Goal: Task Accomplishment & Management: Use online tool/utility

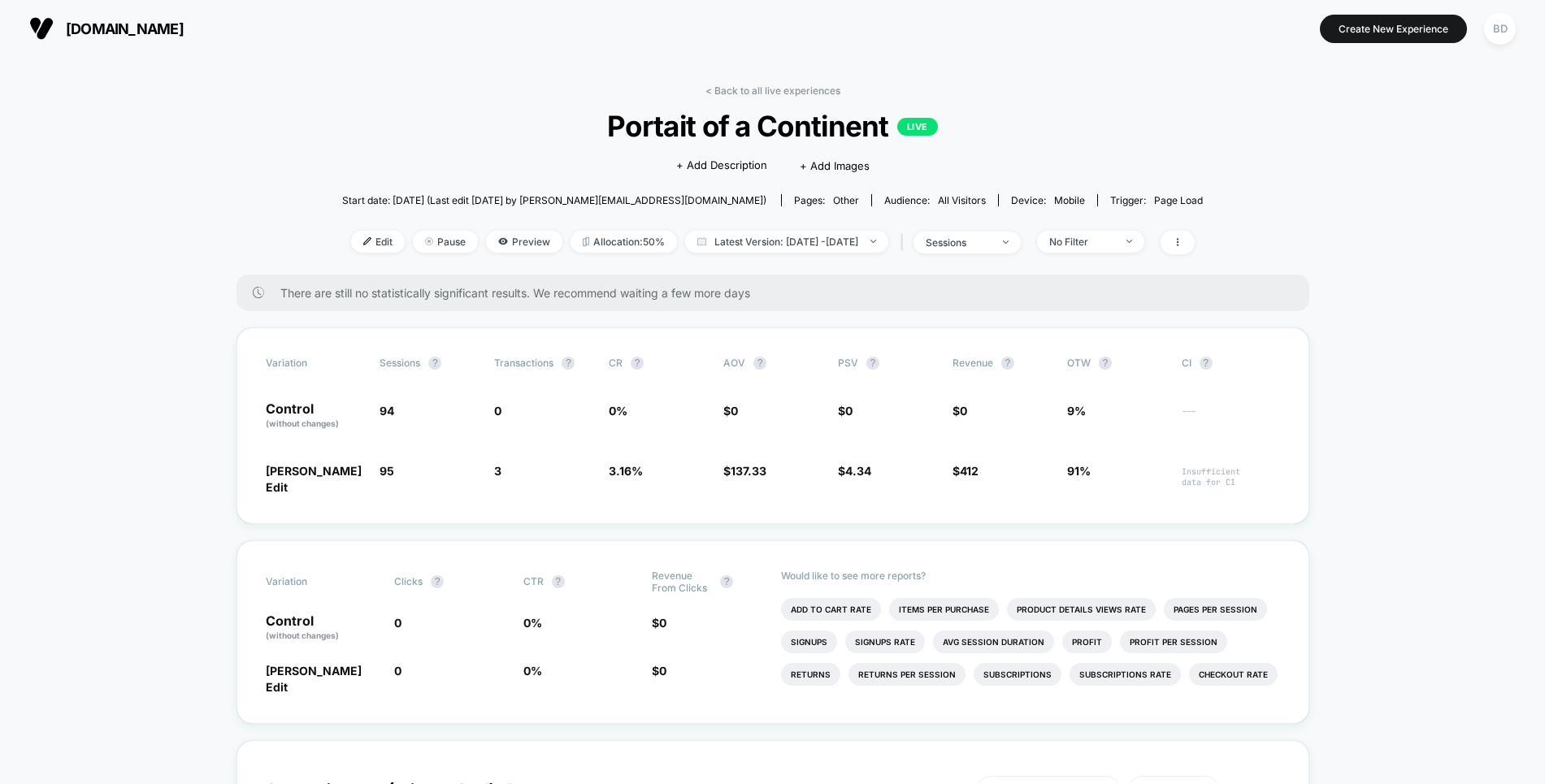
click at [756, 92] on link "< Back to all live experiences" at bounding box center [772, 91] width 135 height 12
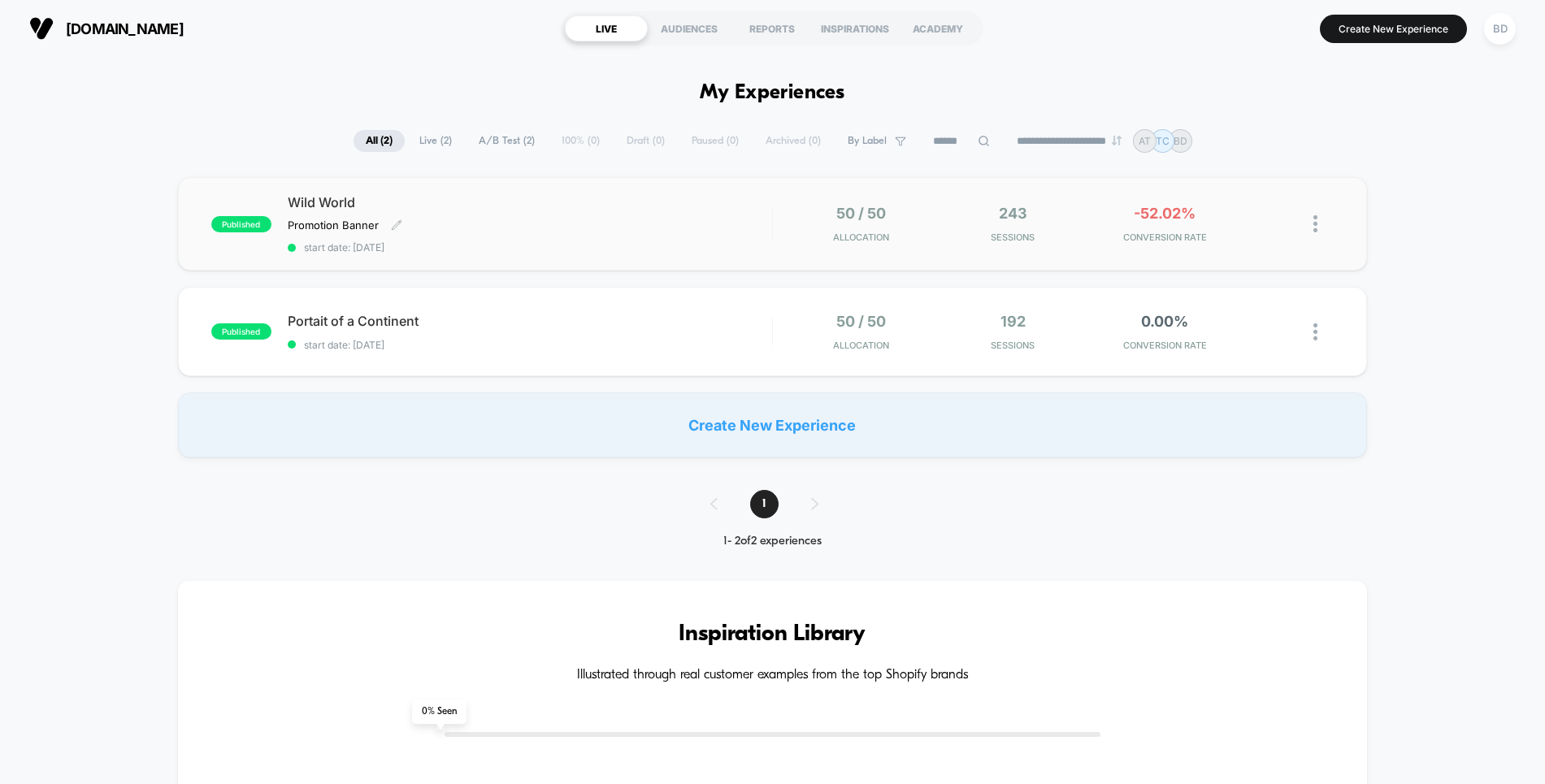
click at [572, 216] on div "Wild World Promotion Banner Click to edit experience details Promotion Banner s…" at bounding box center [531, 224] width 485 height 59
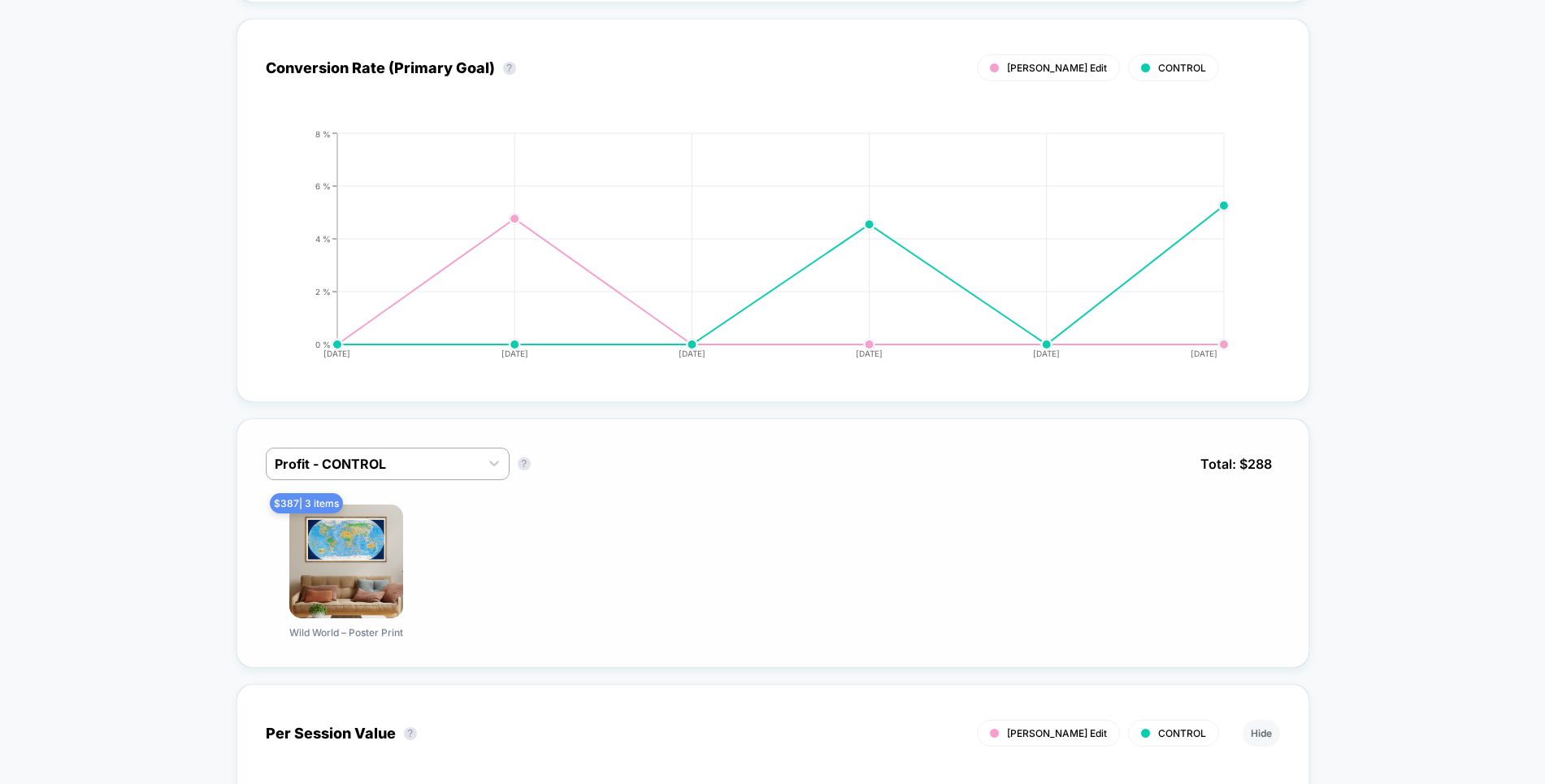
scroll to position [844, 0]
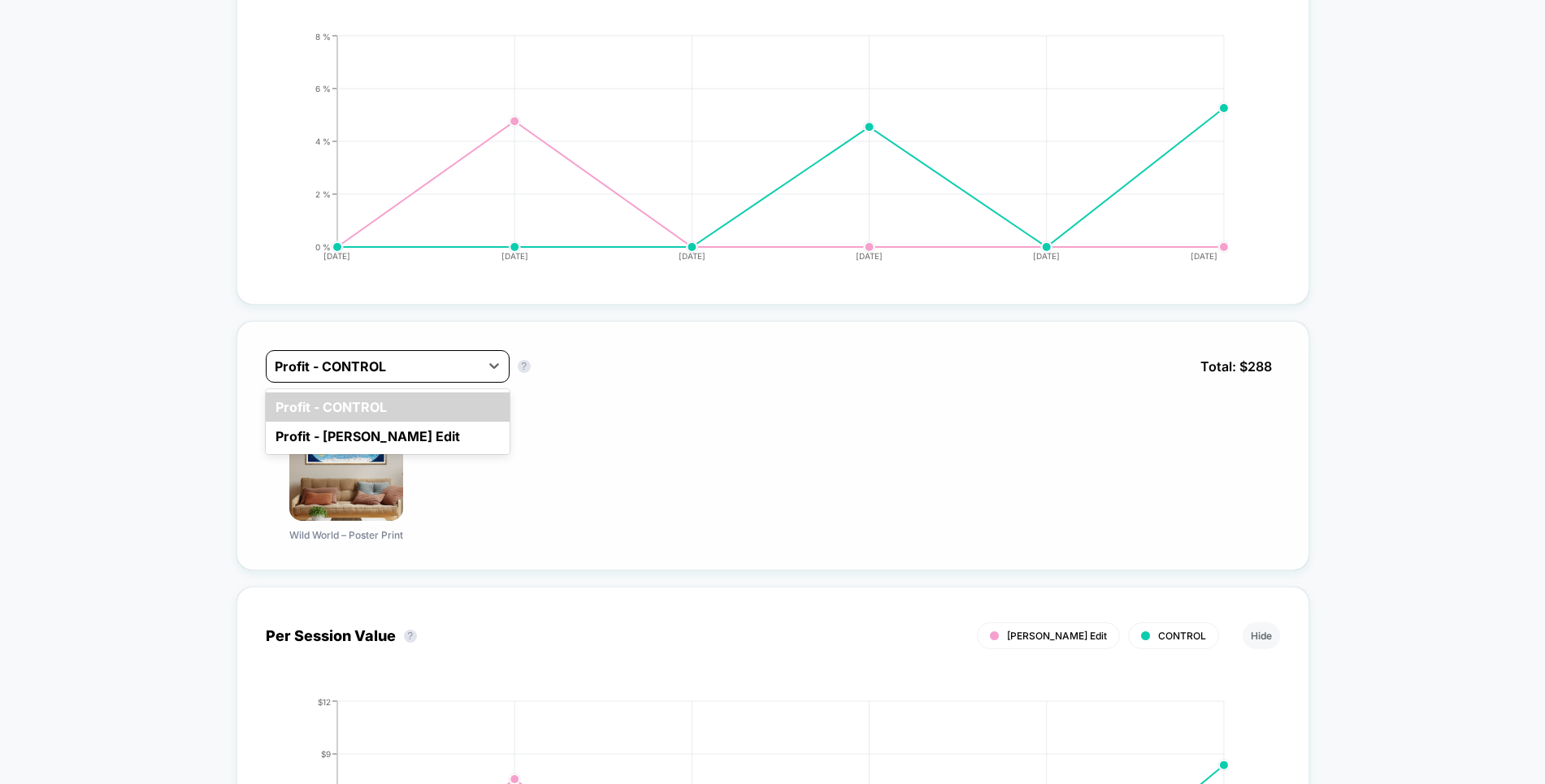
click at [499, 350] on div "Profit - CONTROL" at bounding box center [388, 366] width 244 height 32
click at [436, 422] on div "Profit - [PERSON_NAME] Edit" at bounding box center [388, 436] width 244 height 30
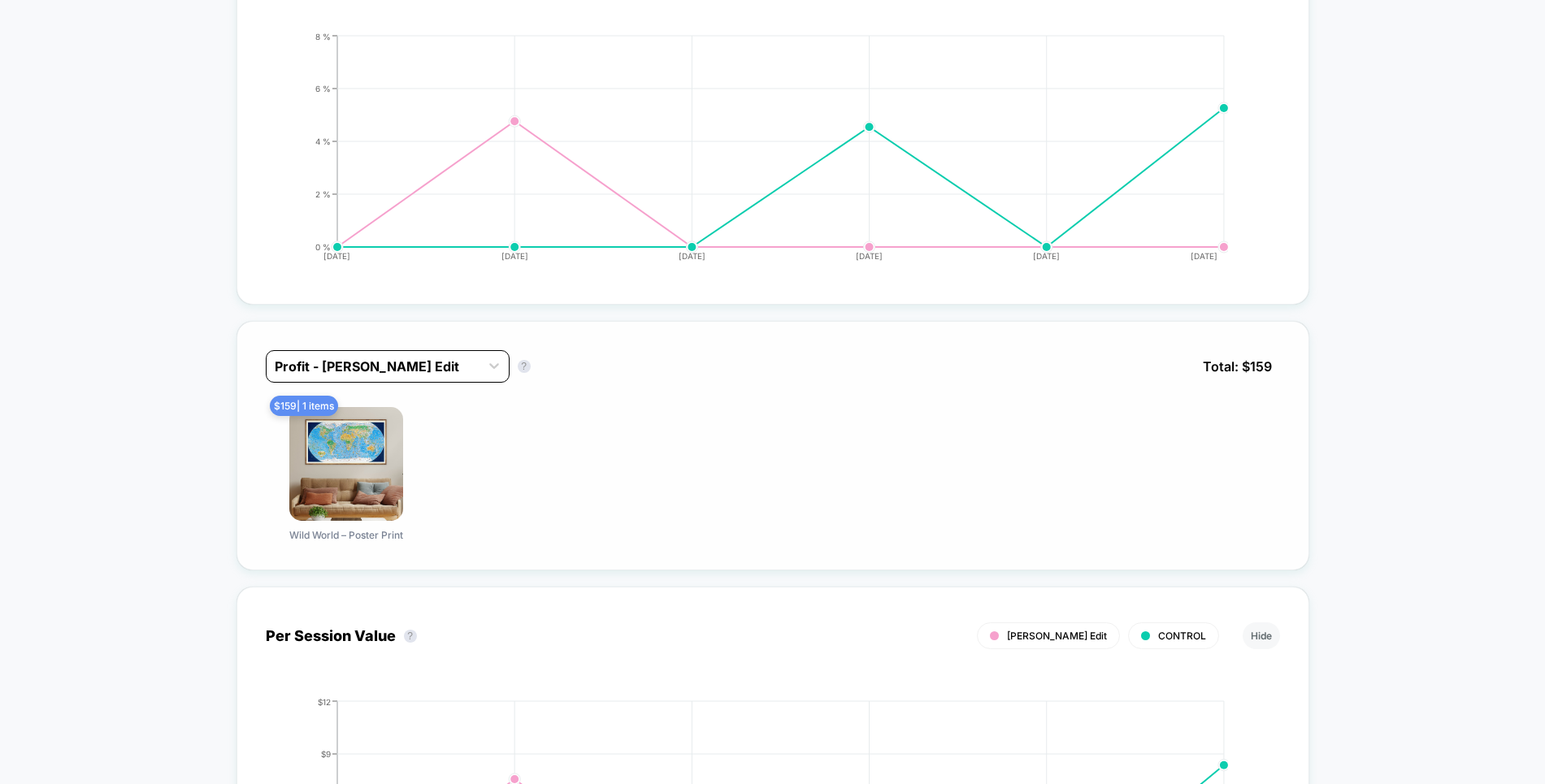
click at [471, 357] on div at bounding box center [373, 366] width 197 height 19
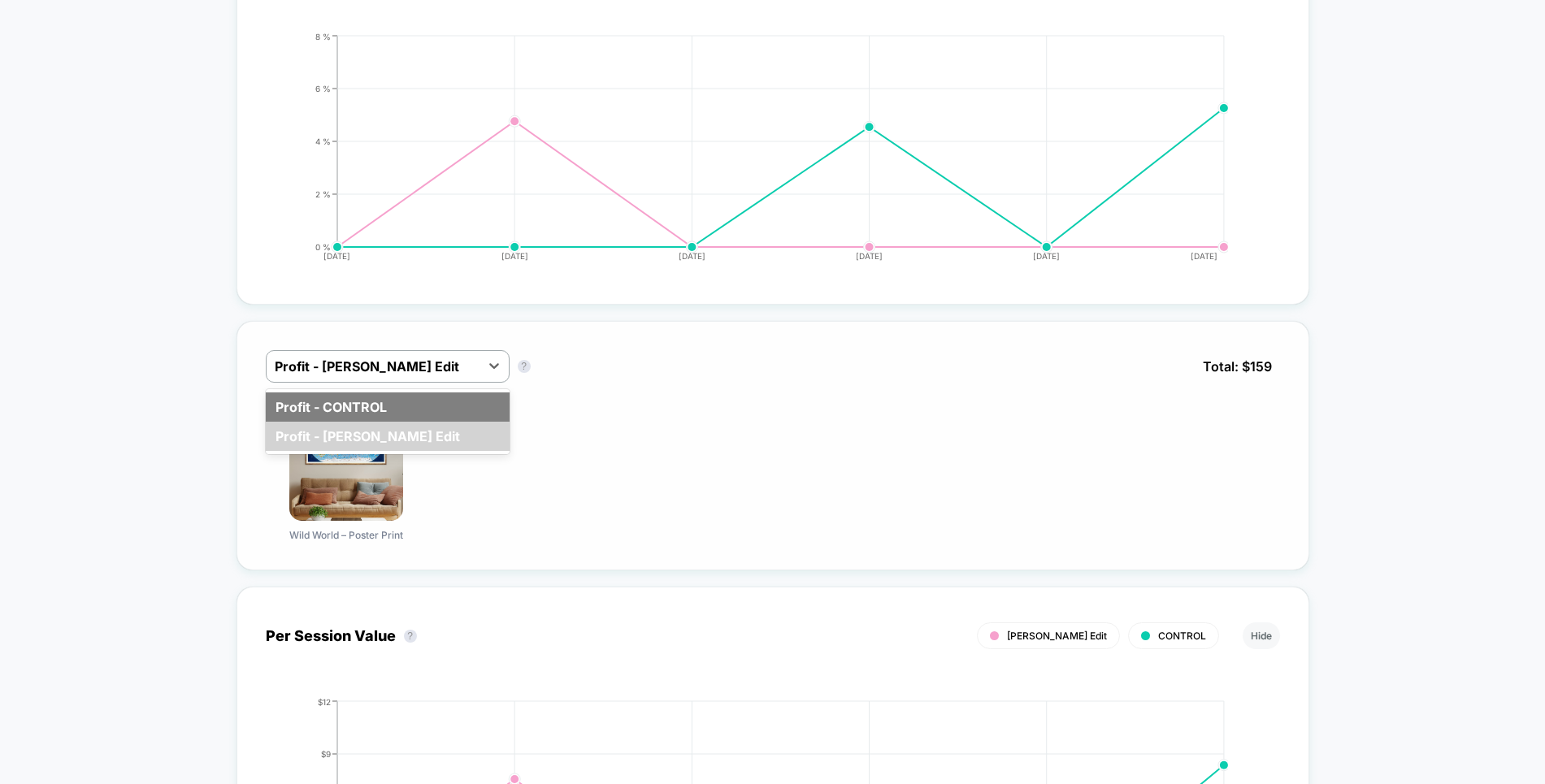
click at [469, 392] on div "Profit - CONTROL" at bounding box center [388, 406] width 244 height 30
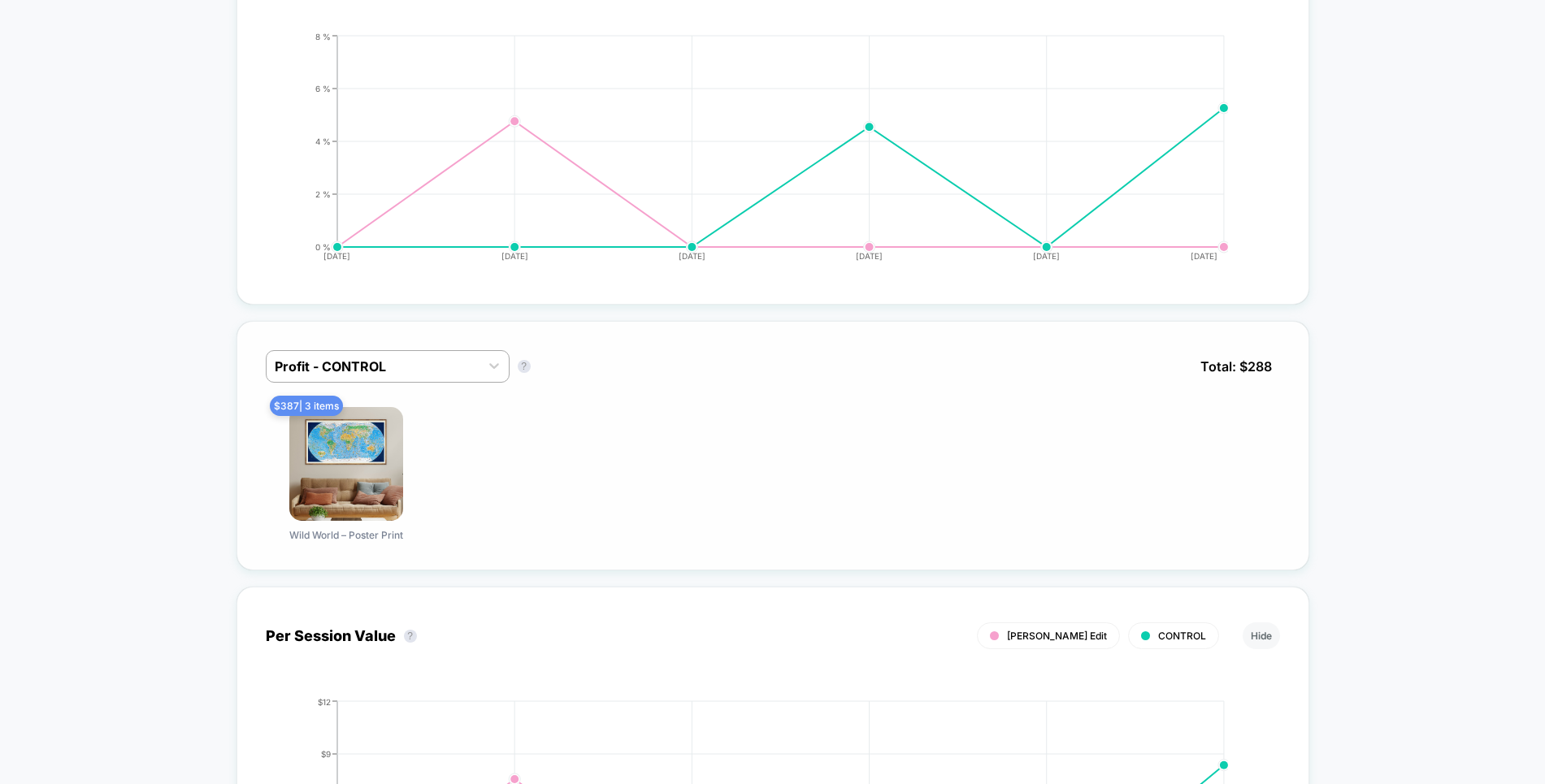
click at [452, 357] on div at bounding box center [373, 366] width 197 height 19
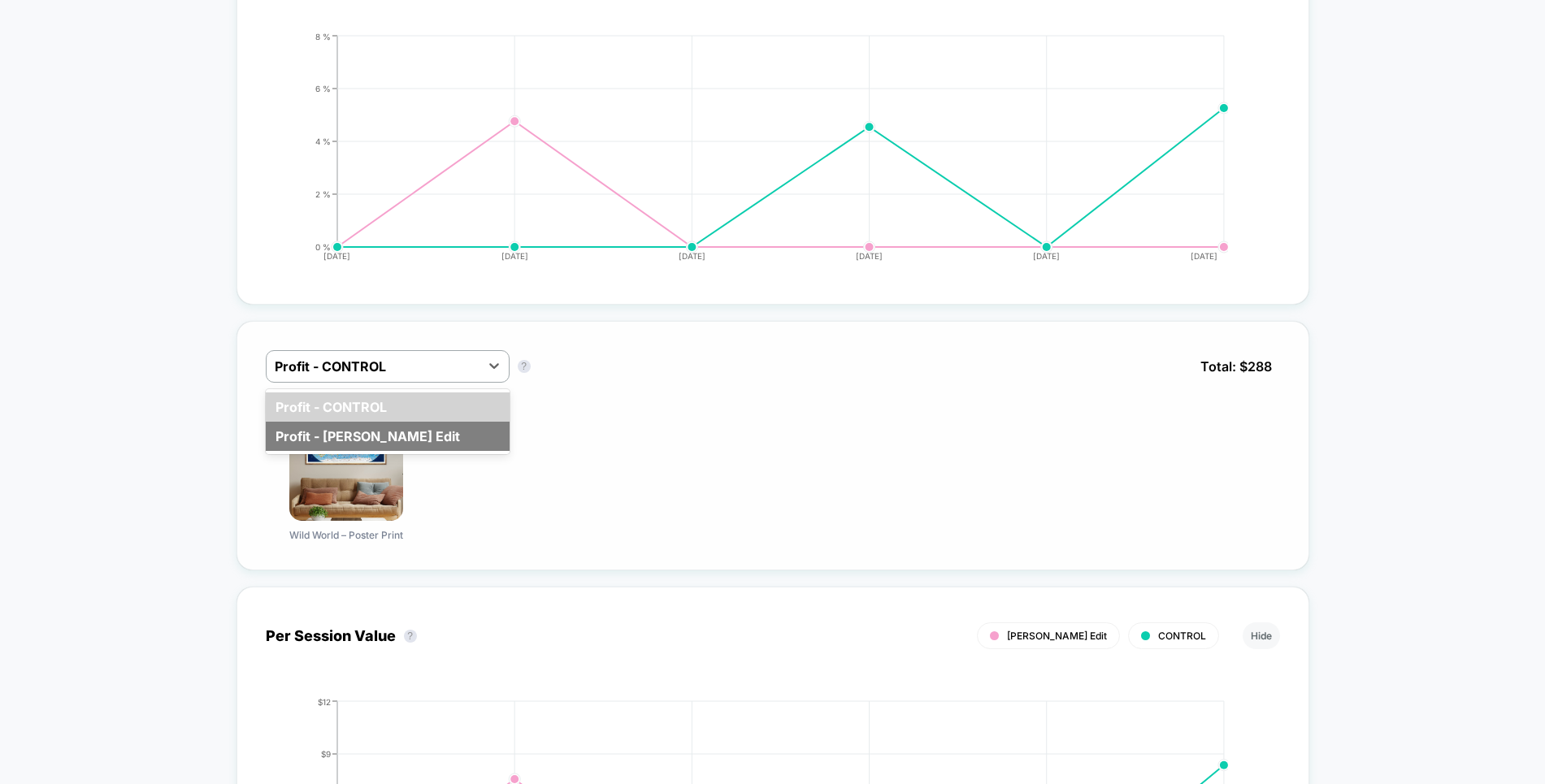
click at [418, 422] on div "Profit - [PERSON_NAME] Edit" at bounding box center [388, 436] width 244 height 30
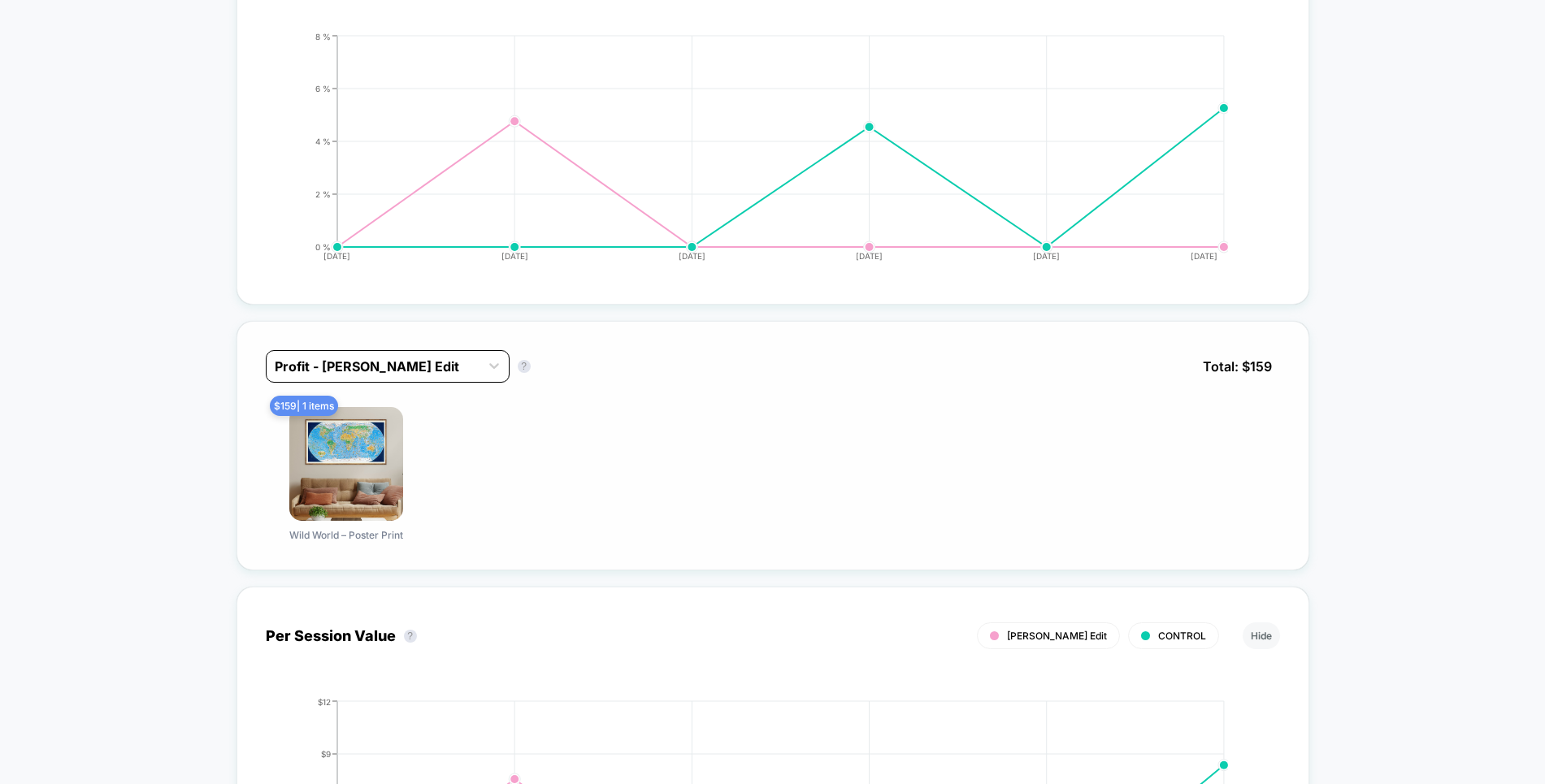
click at [421, 357] on div at bounding box center [373, 366] width 197 height 19
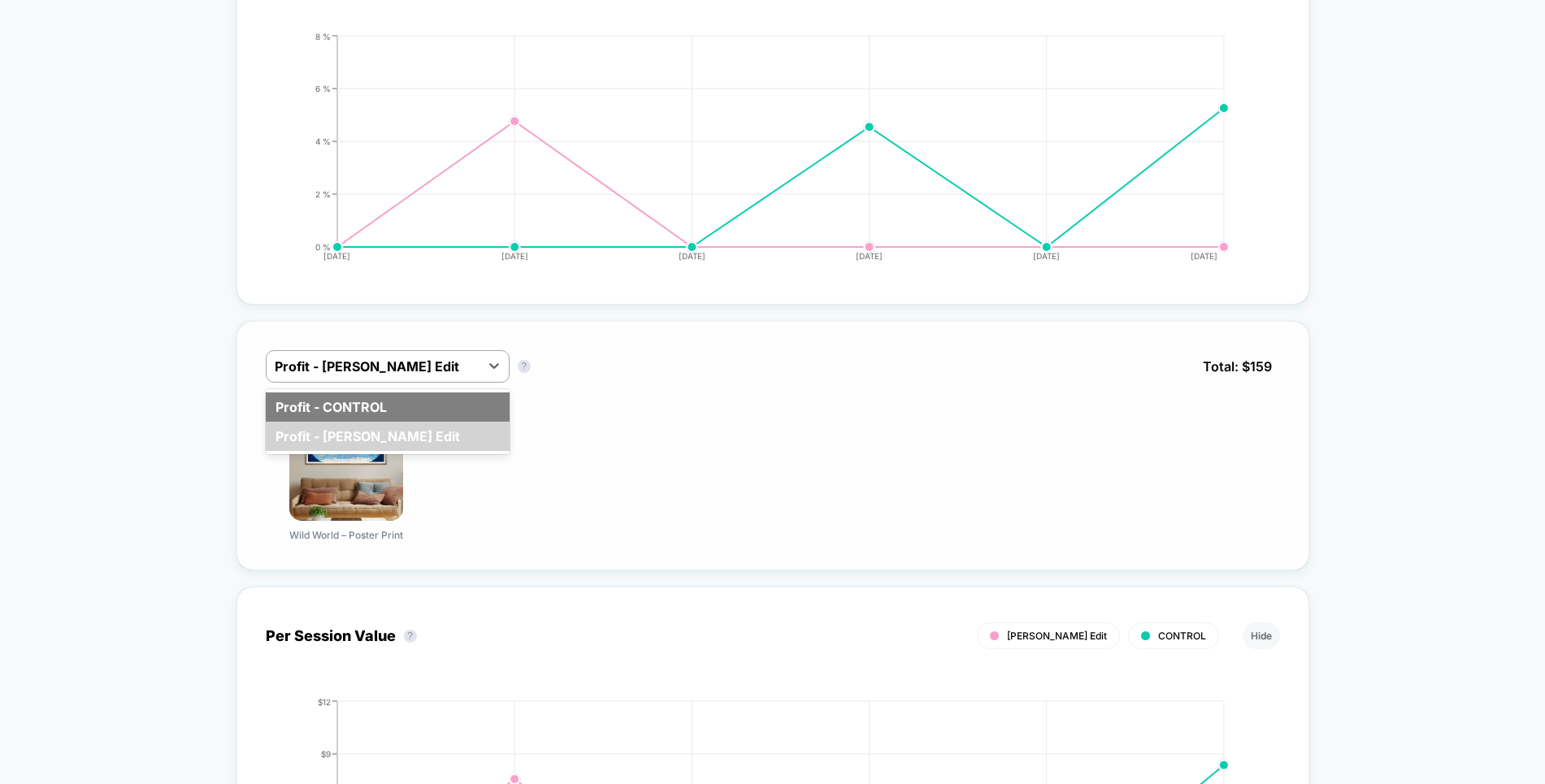
click at [407, 392] on div "Profit - CONTROL" at bounding box center [388, 406] width 244 height 30
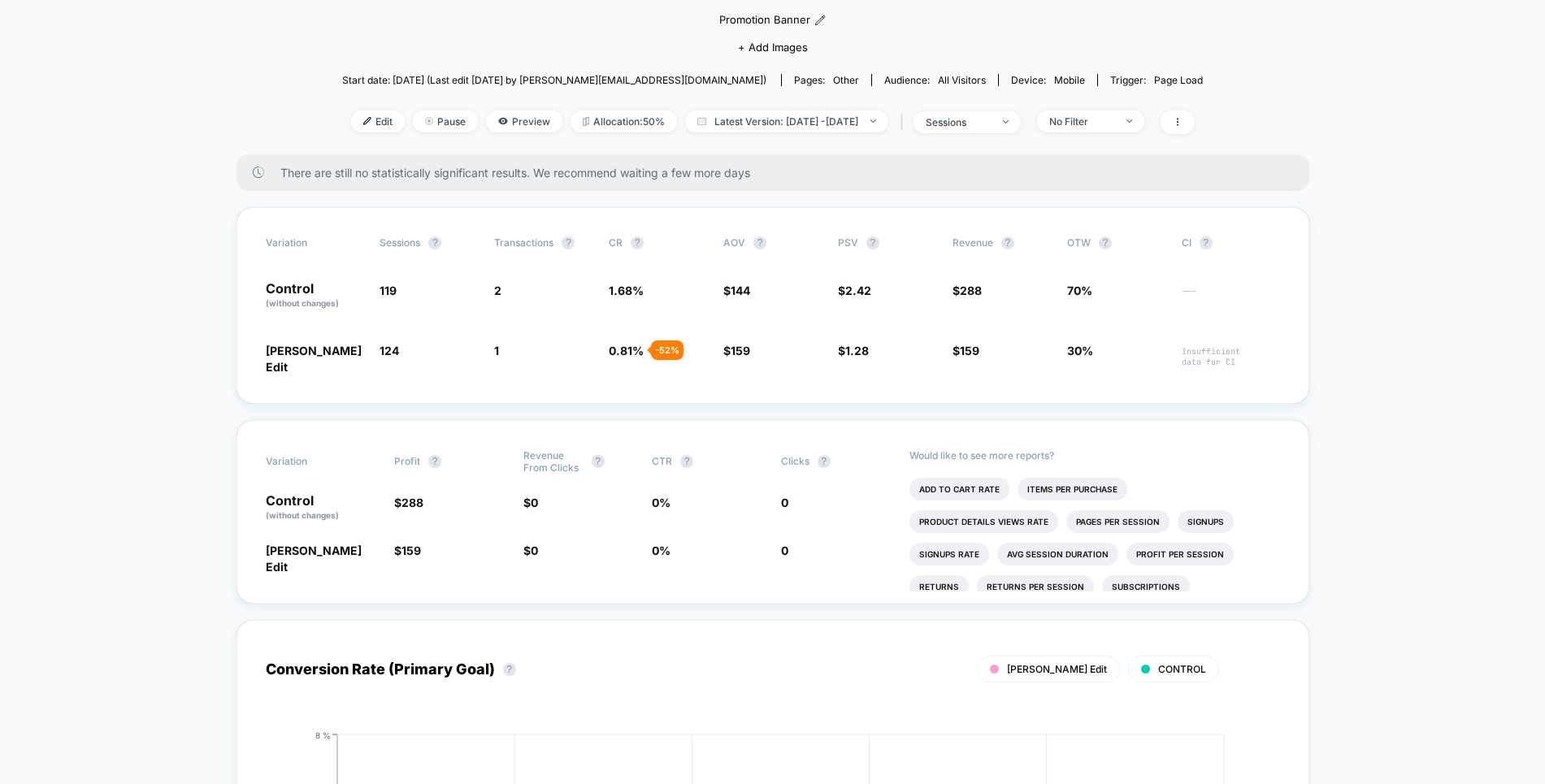
scroll to position [0, 0]
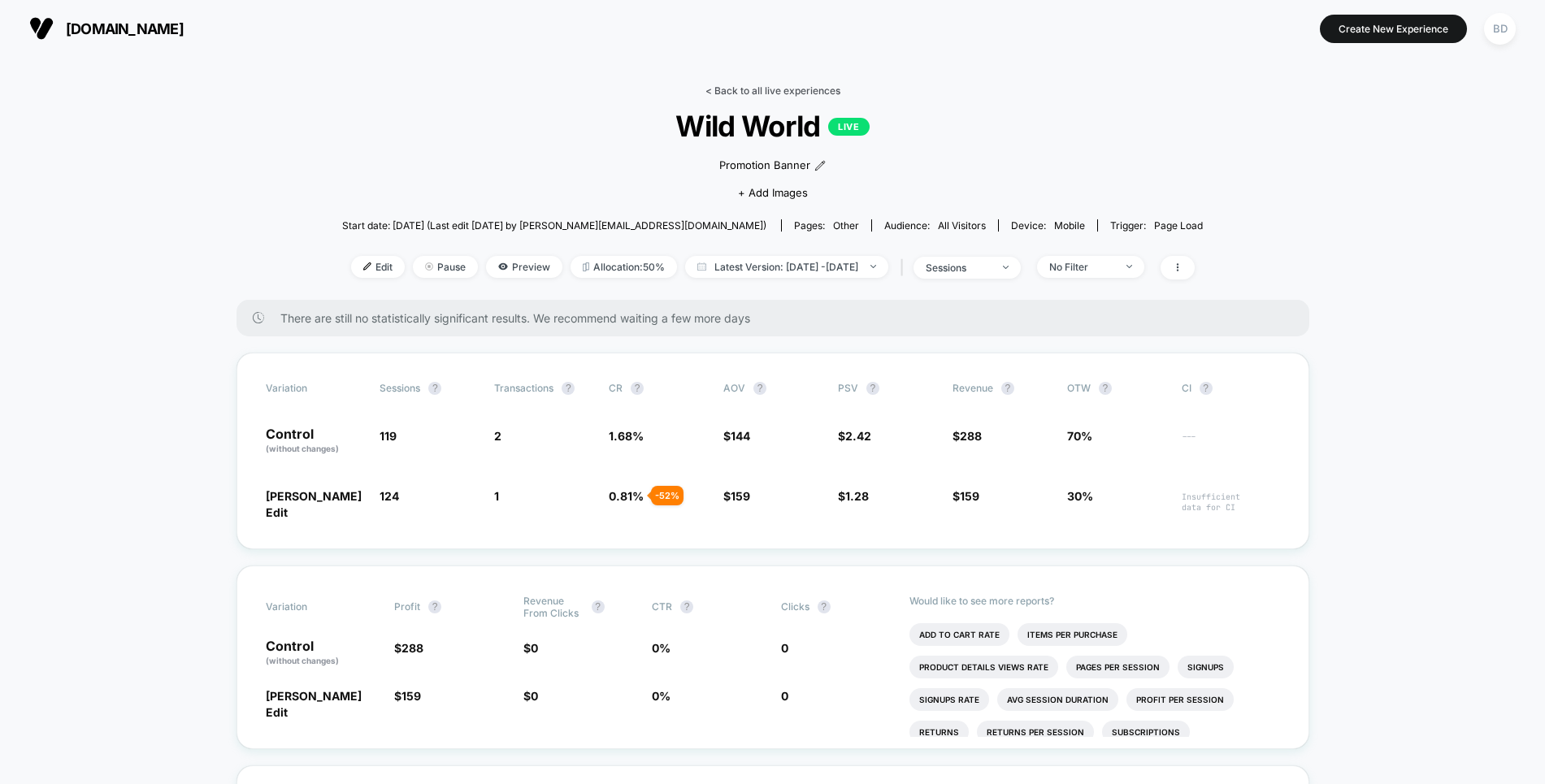
click at [776, 93] on link "< Back to all live experiences" at bounding box center [772, 91] width 135 height 12
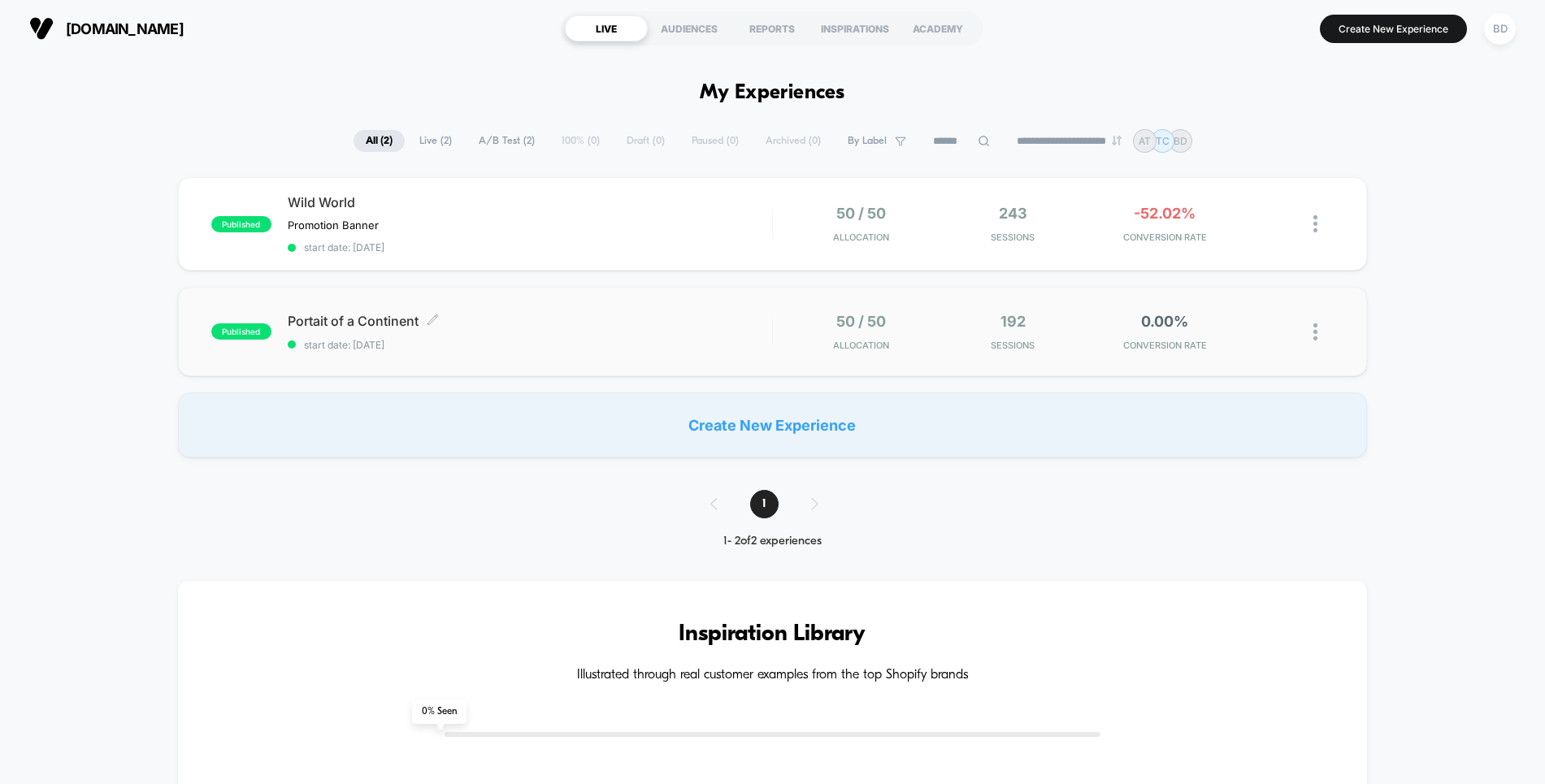
click at [571, 321] on span "Portait of a Continent Click to edit experience details" at bounding box center [531, 320] width 485 height 16
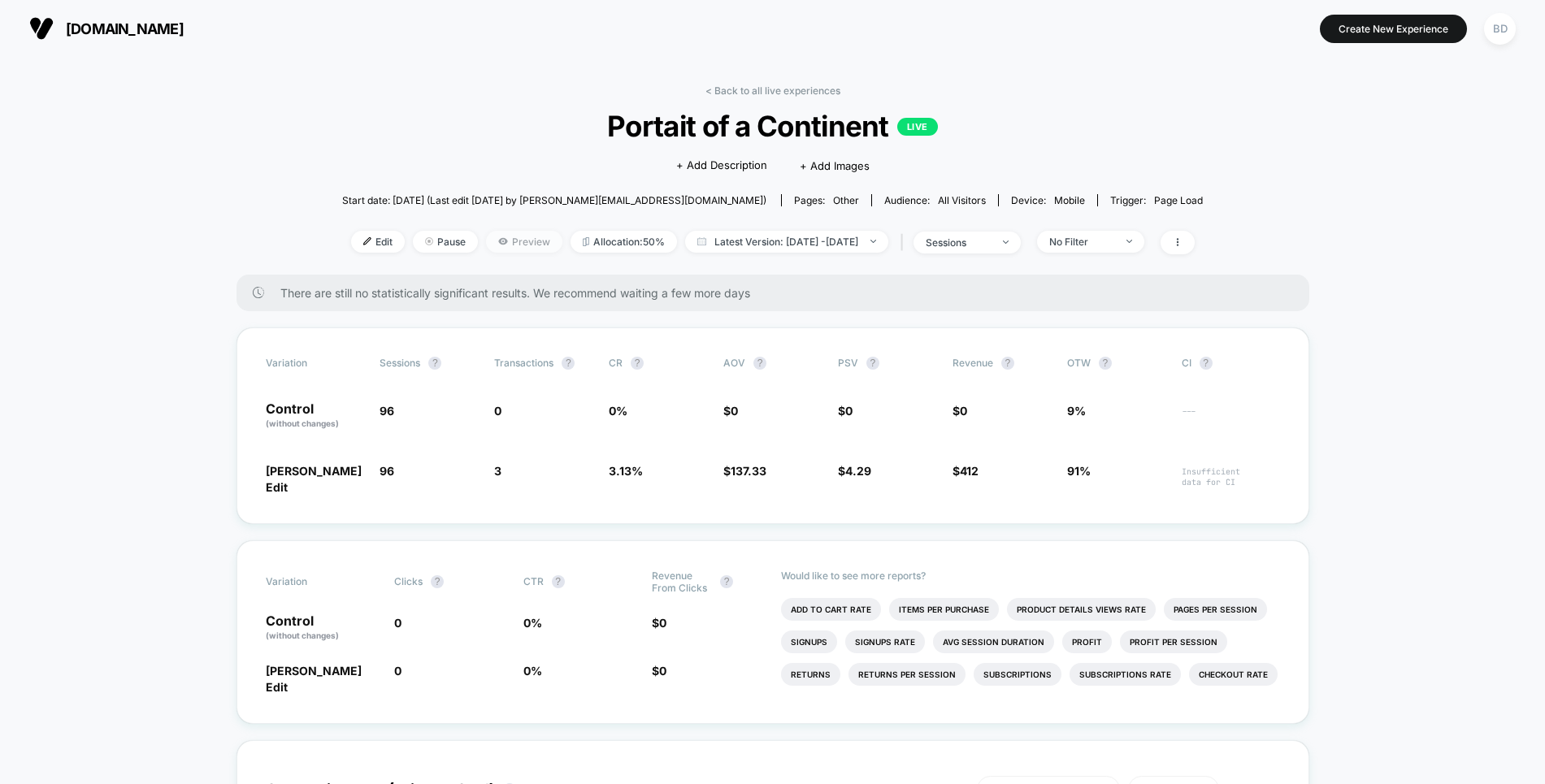
click at [512, 241] on span "Preview" at bounding box center [524, 241] width 76 height 22
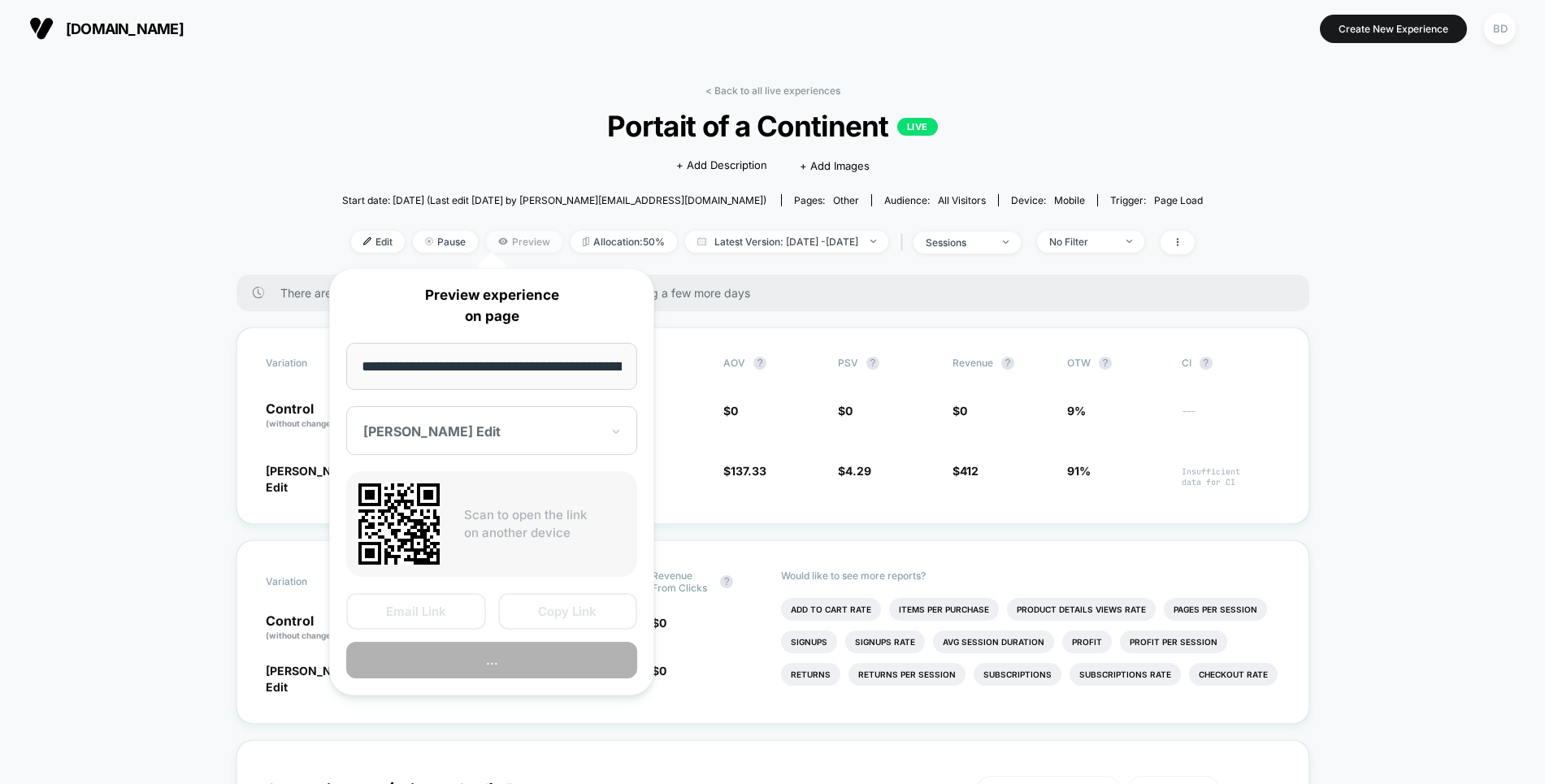
scroll to position [0, 261]
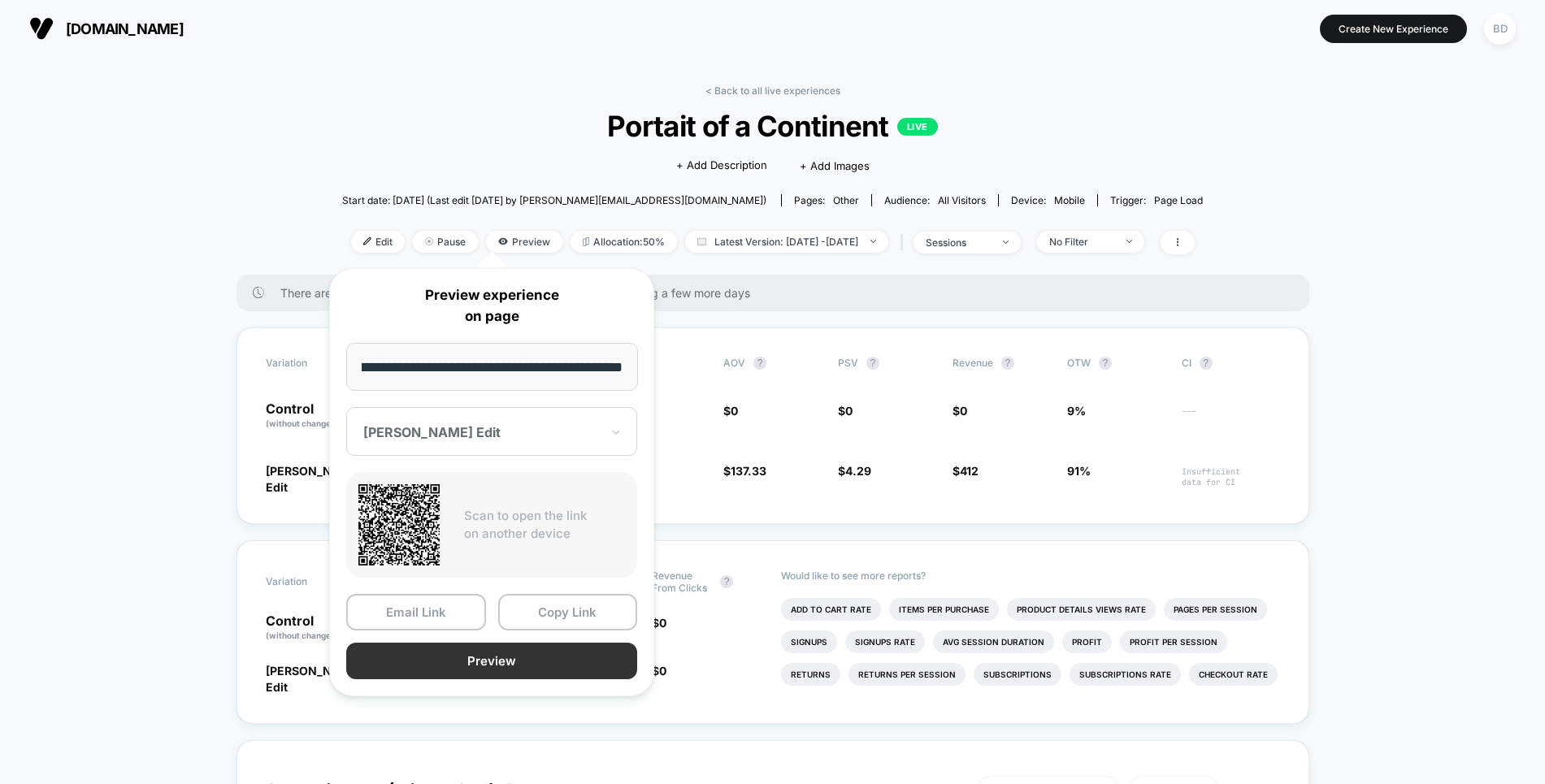
click at [510, 664] on button "Preview" at bounding box center [491, 661] width 291 height 36
